Goal: Task Accomplishment & Management: Use online tool/utility

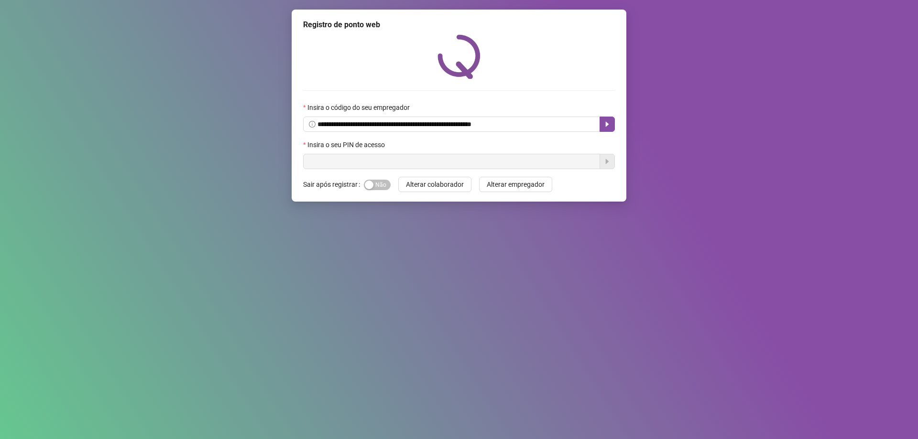
click at [362, 156] on input "text" at bounding box center [451, 161] width 297 height 15
click at [366, 166] on input "text" at bounding box center [451, 161] width 297 height 15
type input "*****"
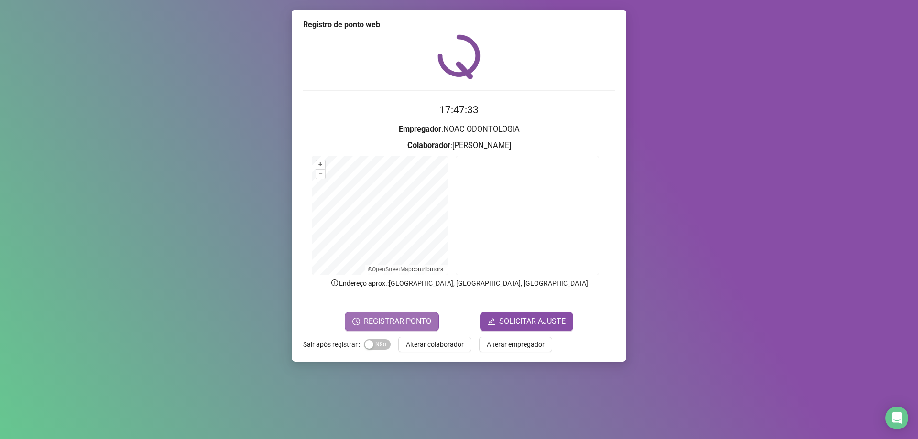
click at [421, 317] on span "REGISTRAR PONTO" at bounding box center [397, 321] width 67 height 11
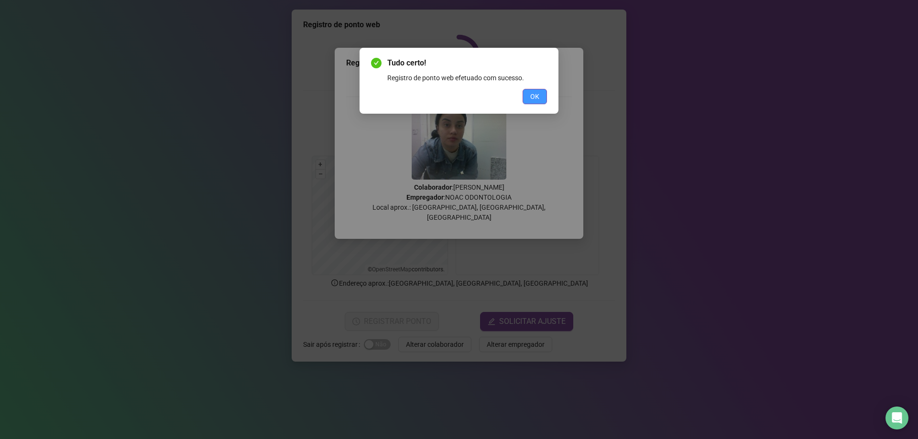
click at [534, 93] on span "OK" at bounding box center [534, 96] width 9 height 11
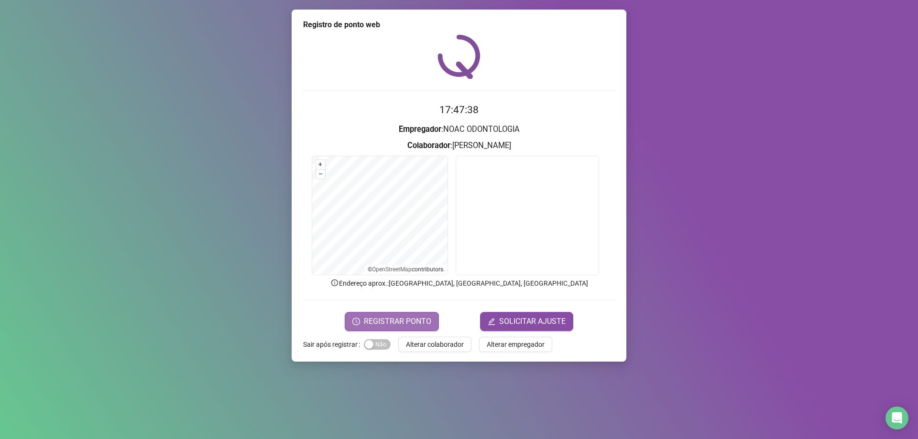
click at [408, 317] on span "REGISTRAR PONTO" at bounding box center [397, 321] width 67 height 11
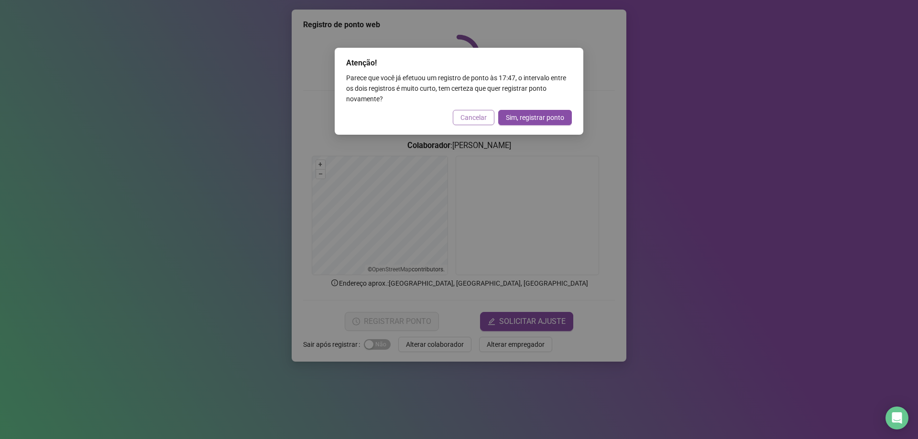
click at [462, 119] on span "Cancelar" at bounding box center [473, 117] width 26 height 11
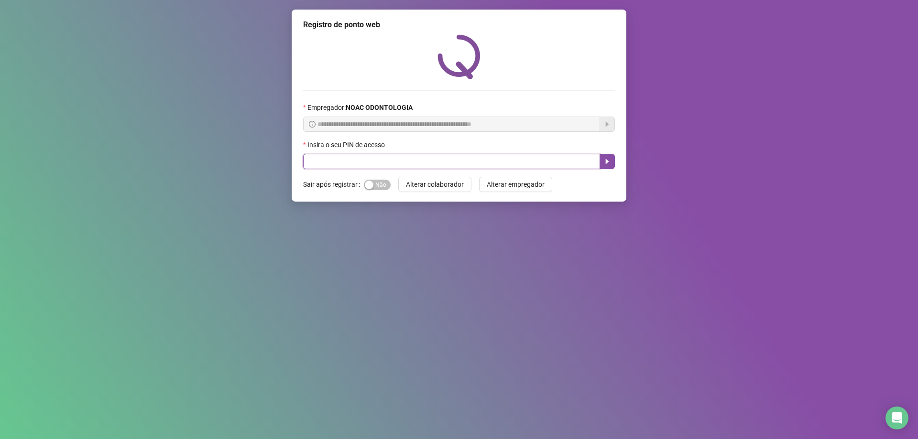
click at [356, 158] on input "text" at bounding box center [451, 161] width 297 height 15
type input "*****"
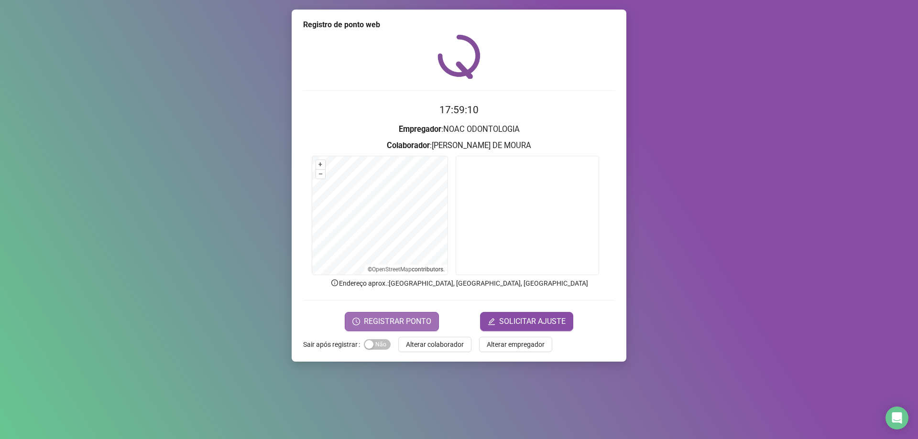
click at [396, 323] on span "REGISTRAR PONTO" at bounding box center [397, 321] width 67 height 11
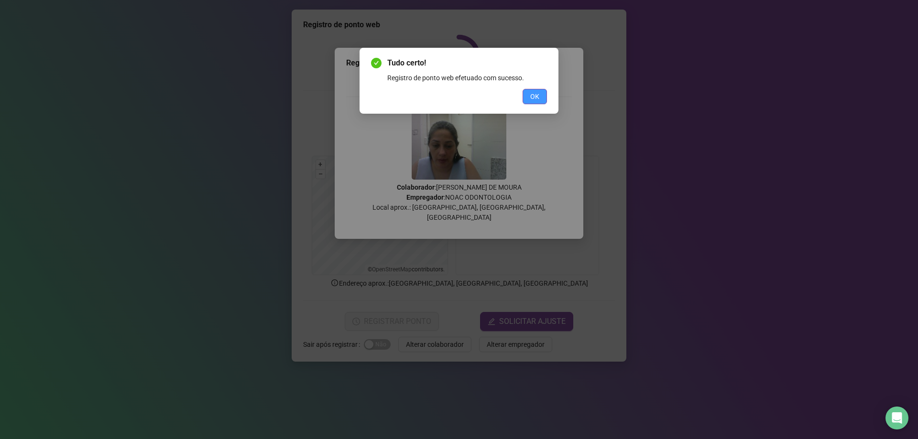
click at [535, 98] on span "OK" at bounding box center [534, 96] width 9 height 11
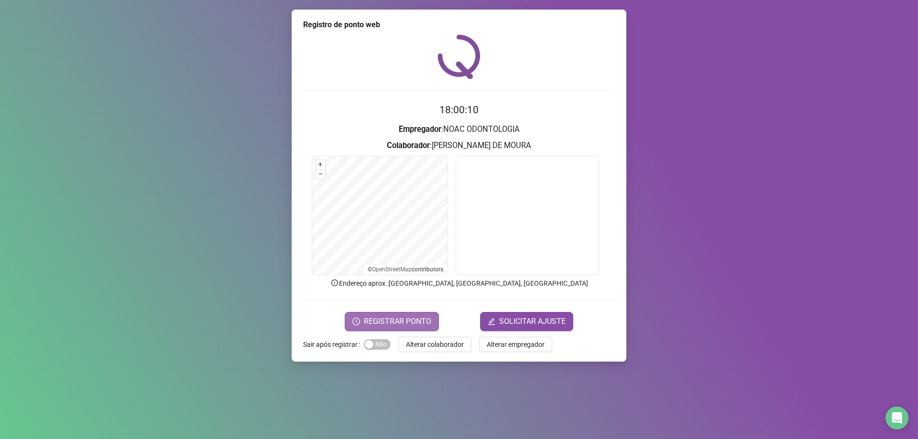
click at [389, 315] on button "REGISTRAR PONTO" at bounding box center [392, 321] width 94 height 19
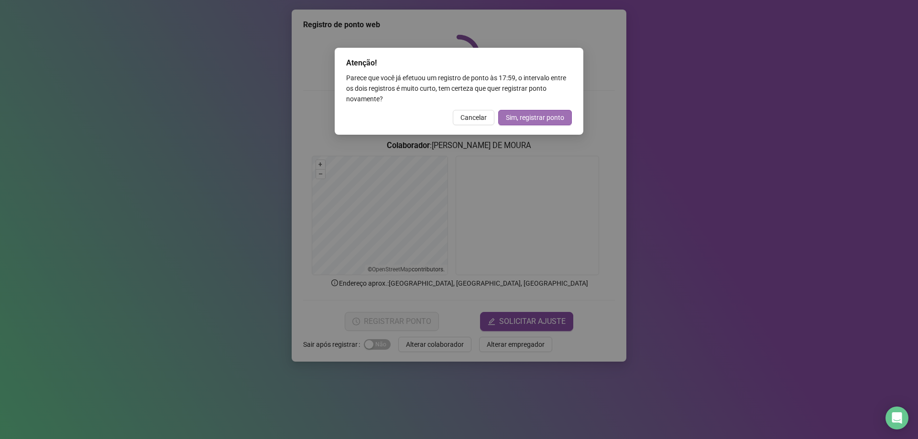
click at [524, 115] on span "Sim, registrar ponto" at bounding box center [535, 117] width 58 height 11
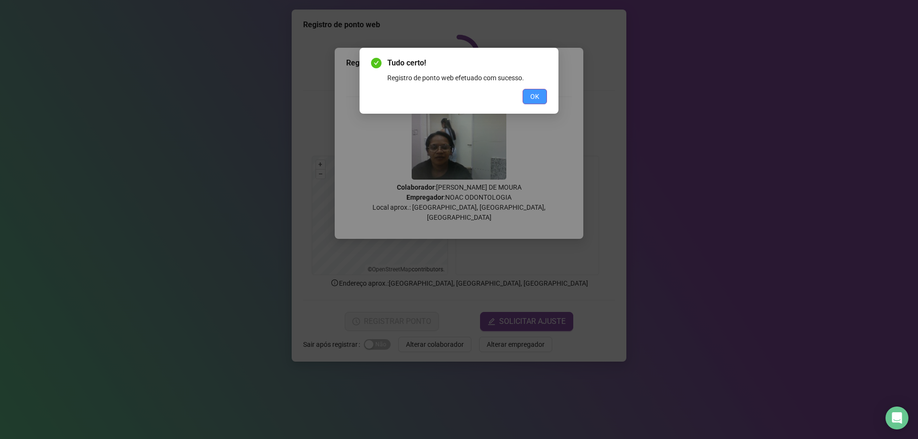
click at [535, 96] on span "OK" at bounding box center [534, 96] width 9 height 11
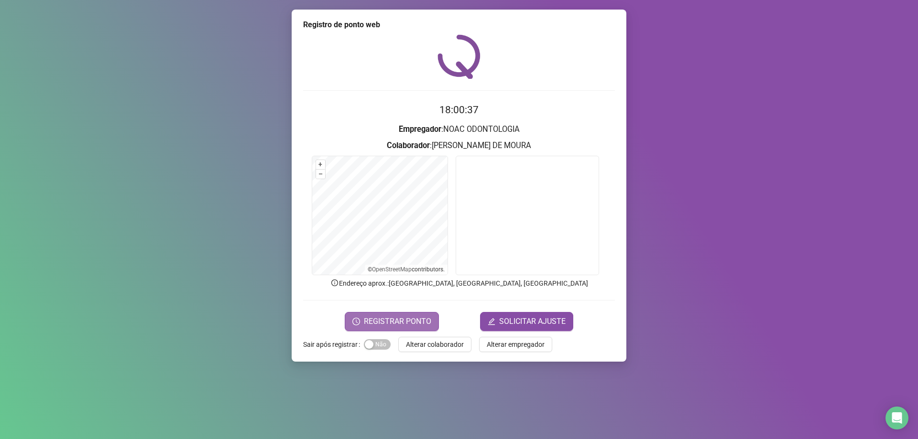
click at [409, 316] on span "REGISTRAR PONTO" at bounding box center [397, 321] width 67 height 11
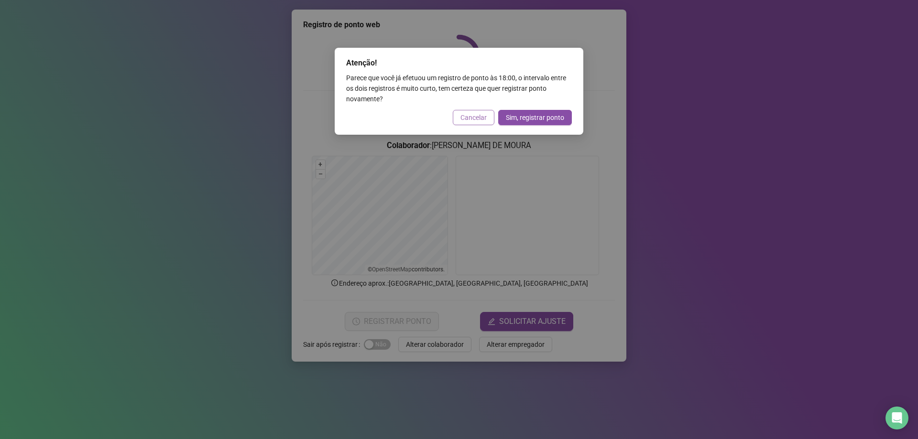
click at [473, 117] on span "Cancelar" at bounding box center [473, 117] width 26 height 11
